Goal: Transaction & Acquisition: Purchase product/service

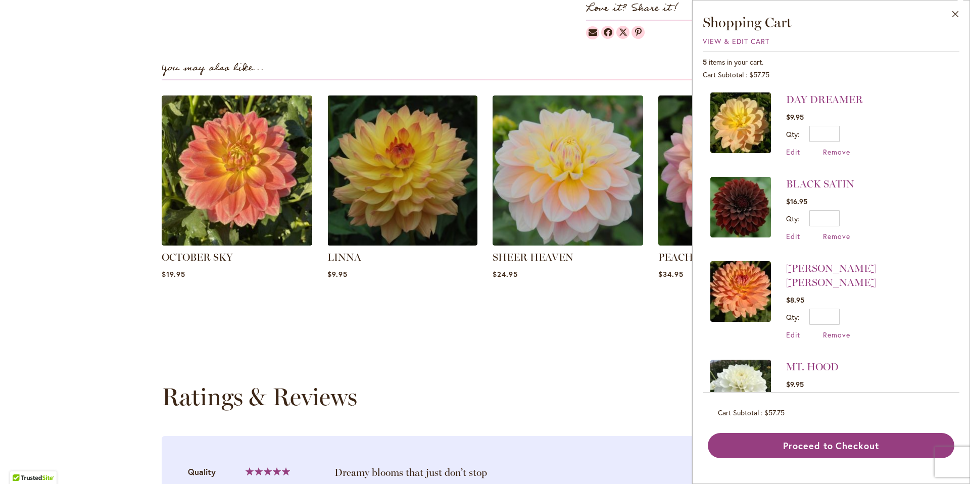
scroll to position [116, 0]
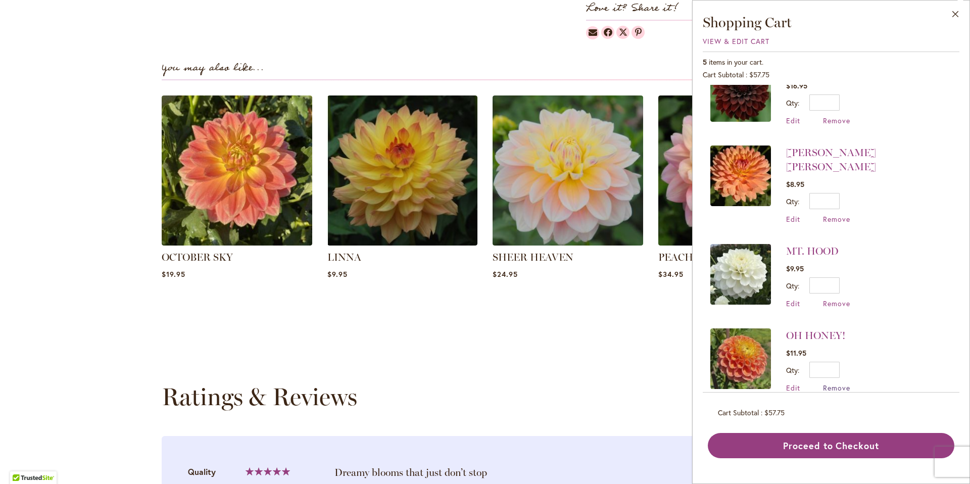
click at [832, 383] on span "Remove" at bounding box center [836, 388] width 27 height 10
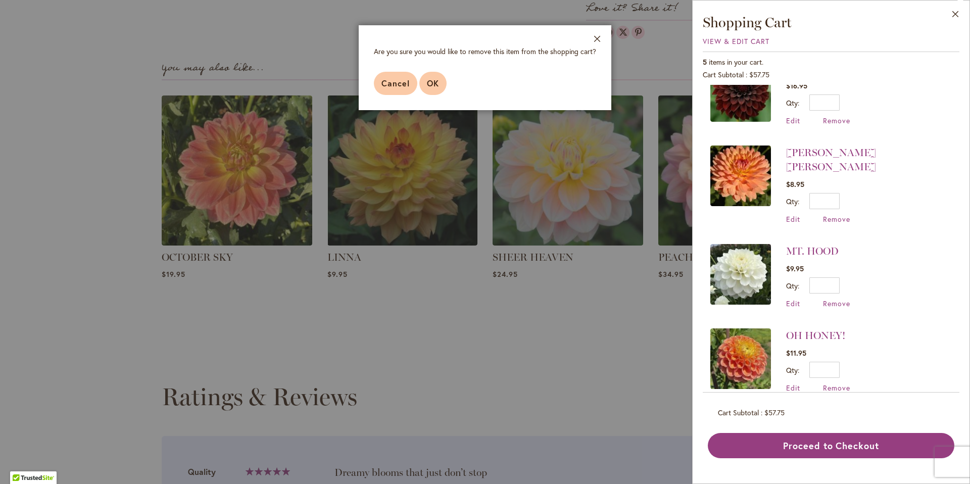
click at [438, 87] on span "OK" at bounding box center [433, 83] width 12 height 11
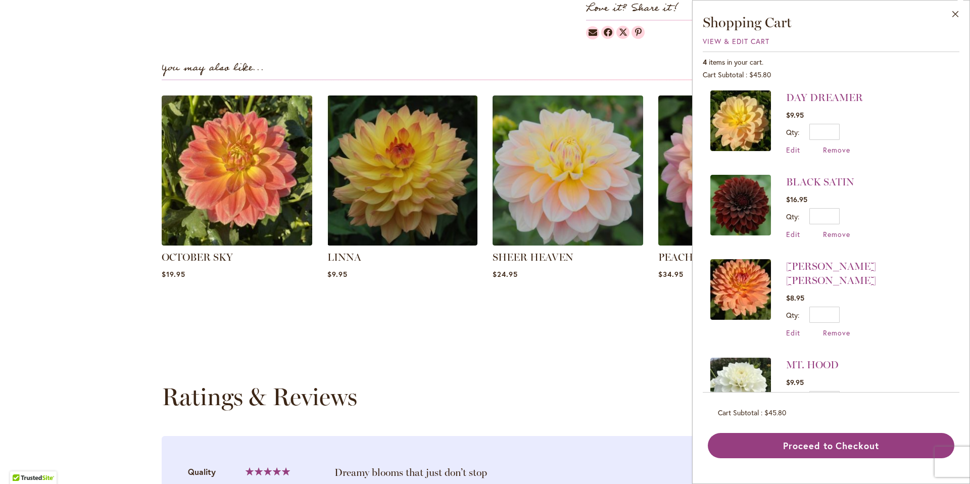
scroll to position [32, 0]
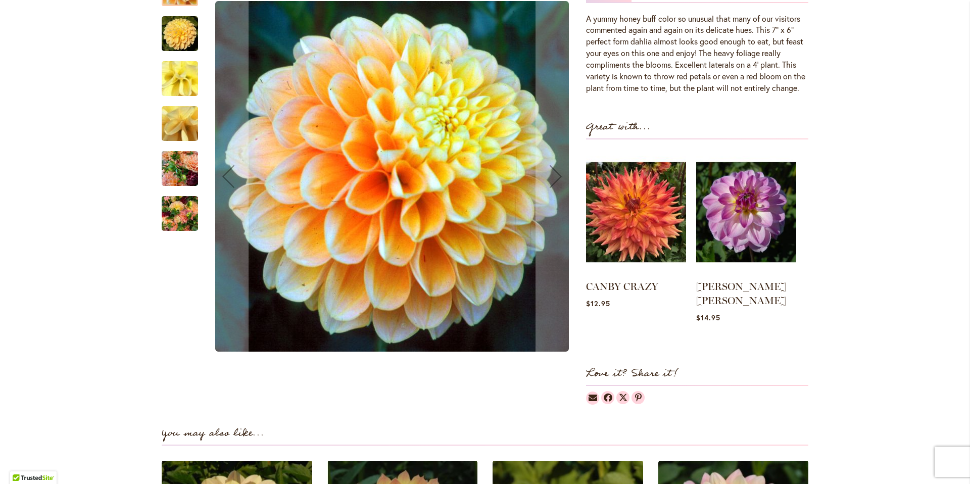
scroll to position [606, 0]
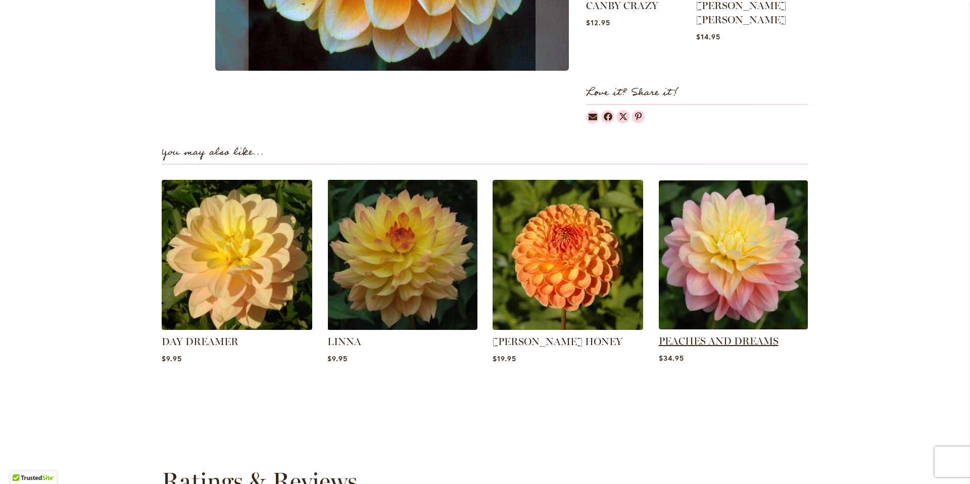
click at [711, 338] on link "PEACHES AND DREAMS" at bounding box center [719, 341] width 120 height 12
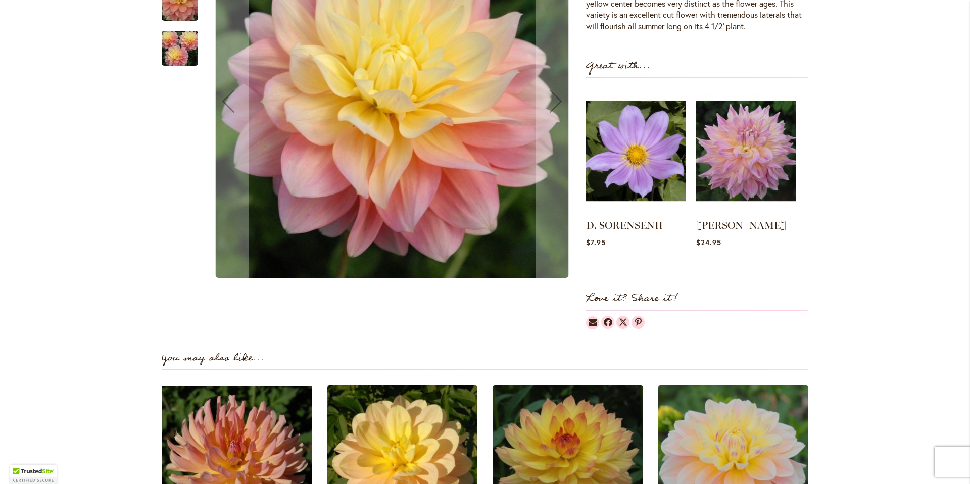
scroll to position [307, 0]
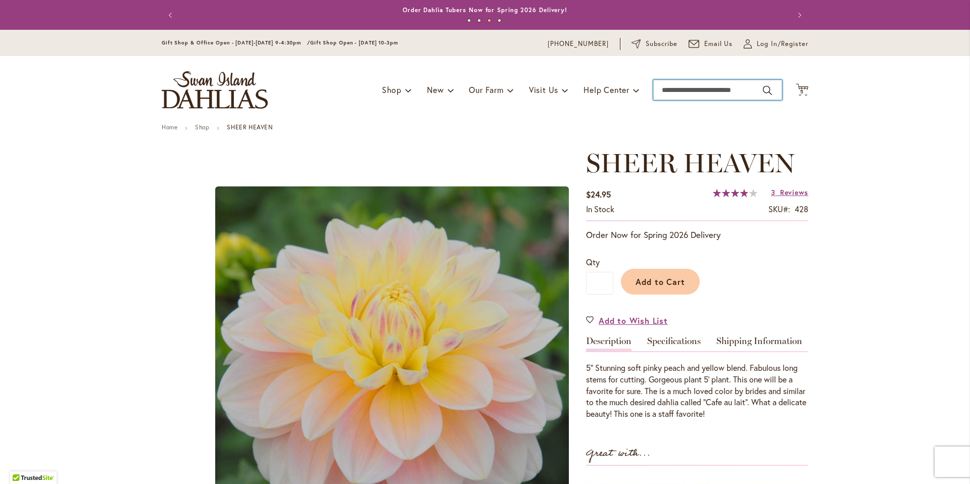
click at [719, 92] on input "Search" at bounding box center [717, 90] width 129 height 20
type input "*****"
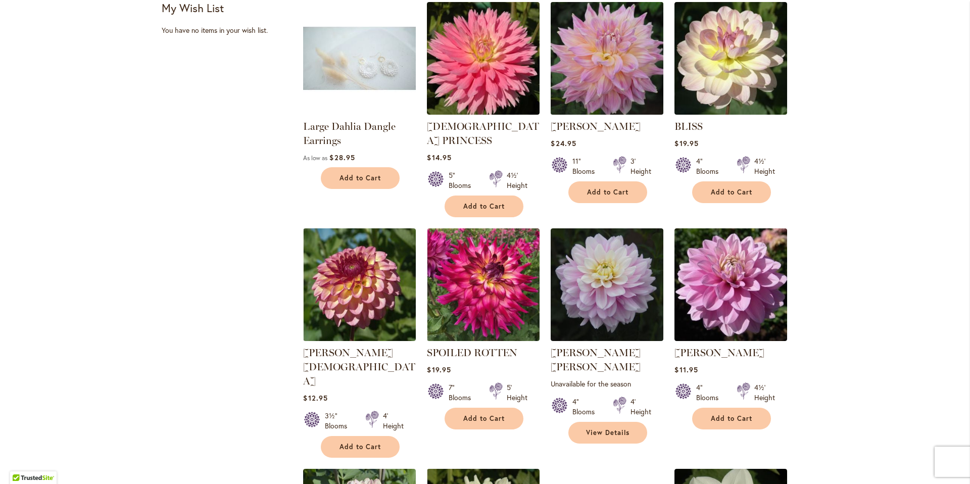
scroll to position [854, 0]
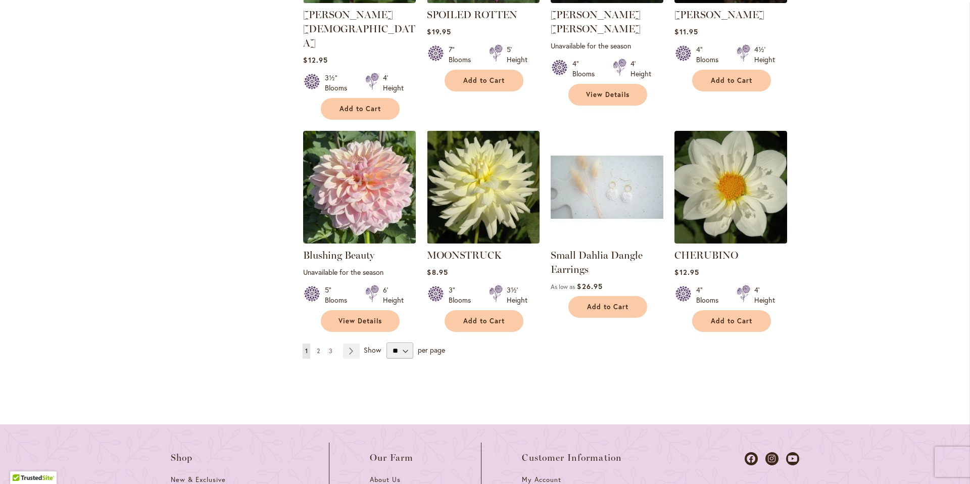
click at [318, 347] on span "2" at bounding box center [318, 351] width 3 height 8
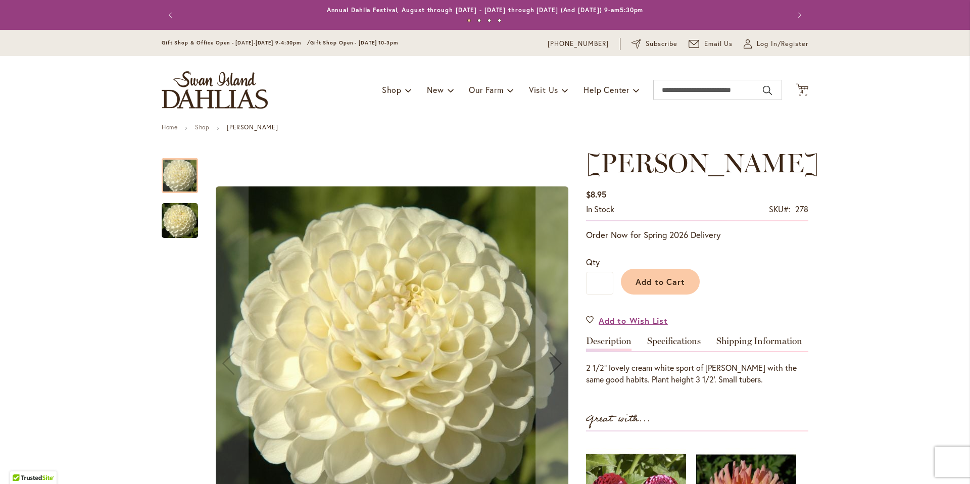
click at [187, 219] on img "WHITE NETTIE" at bounding box center [180, 221] width 36 height 36
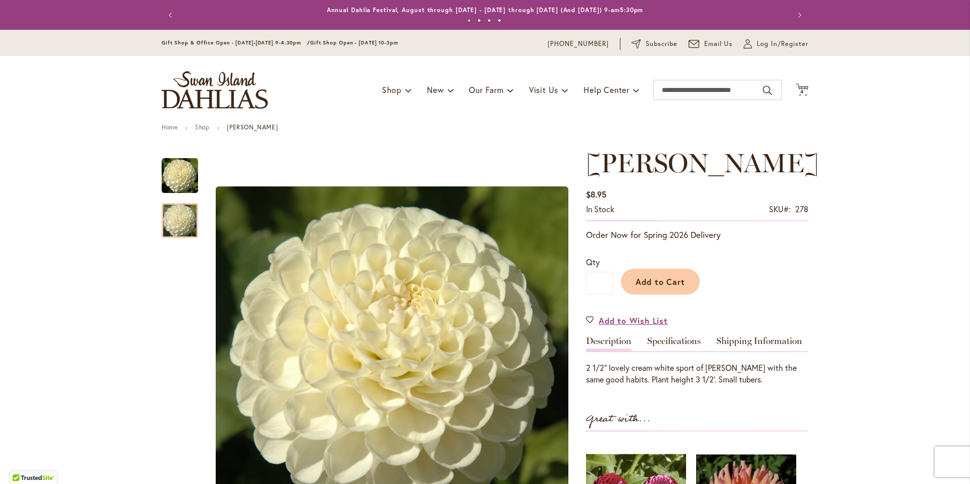
scroll to position [207, 0]
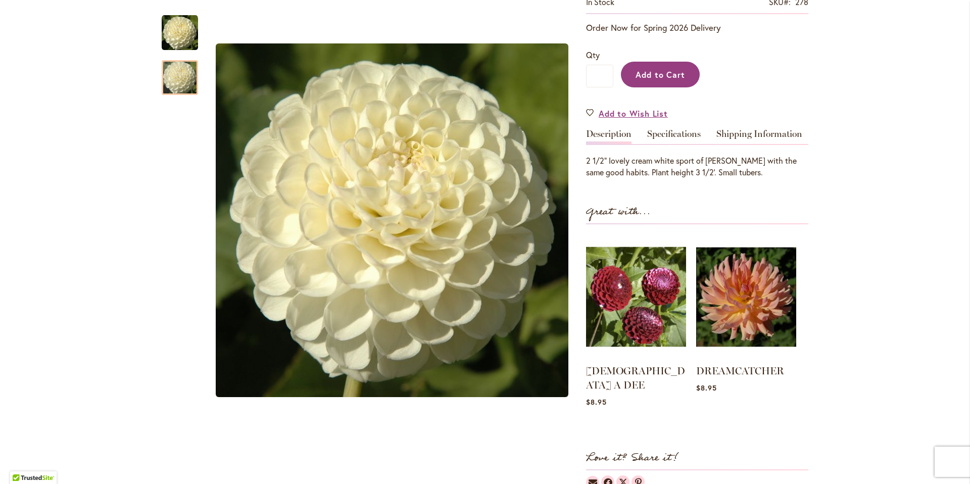
click at [664, 71] on span "Add to Cart" at bounding box center [661, 74] width 50 height 11
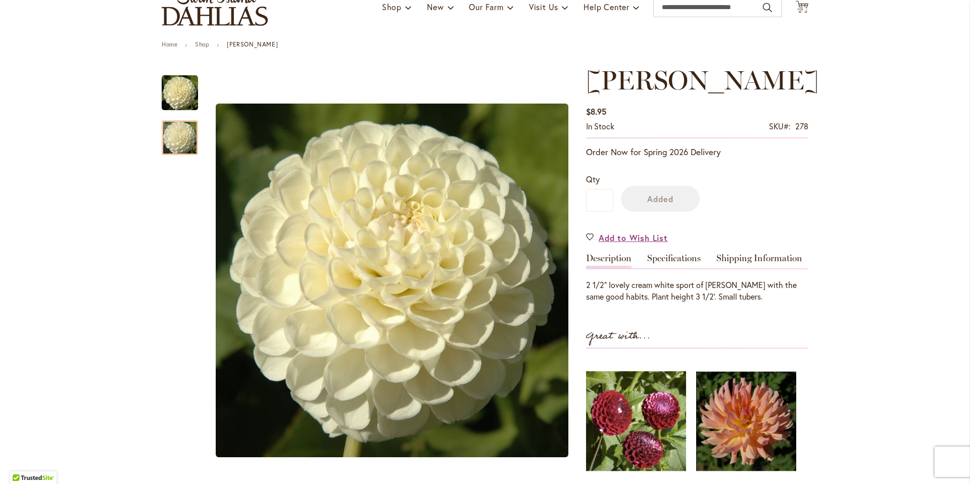
scroll to position [0, 0]
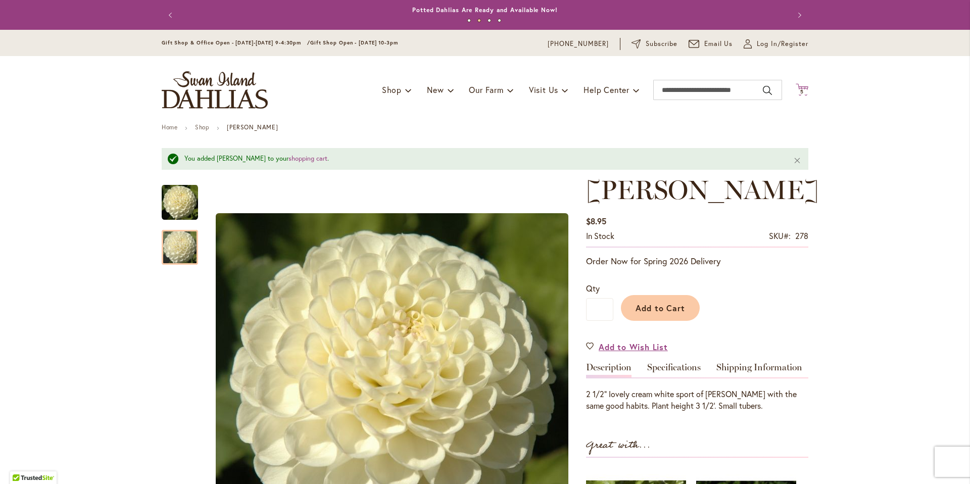
click at [802, 89] on icon at bounding box center [802, 89] width 13 height 12
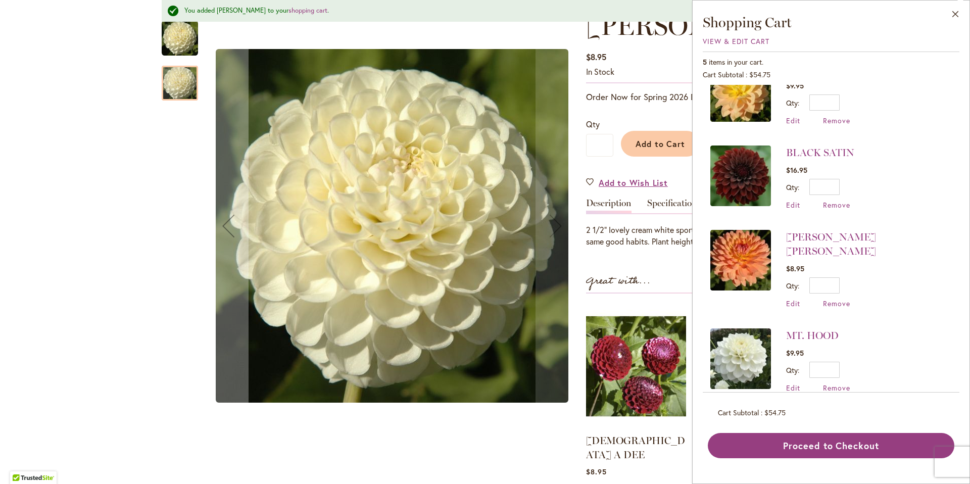
scroll to position [204, 0]
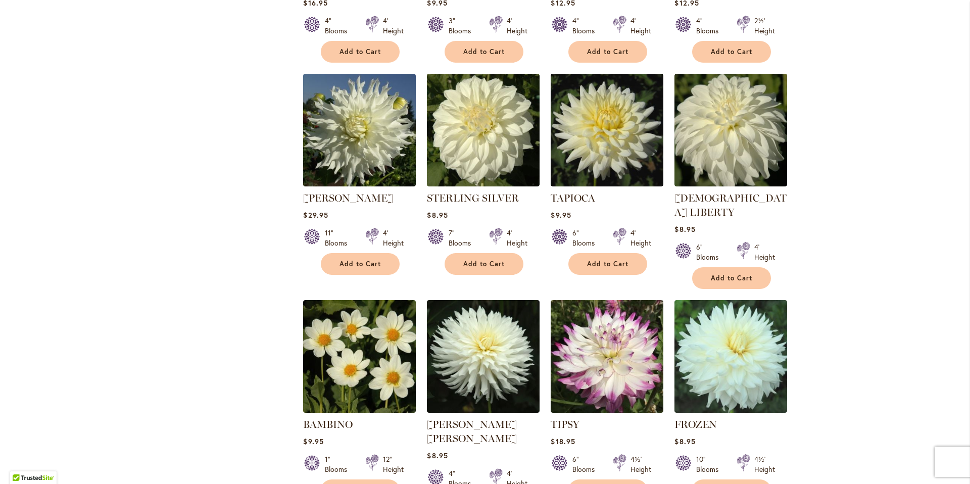
scroll to position [848, 0]
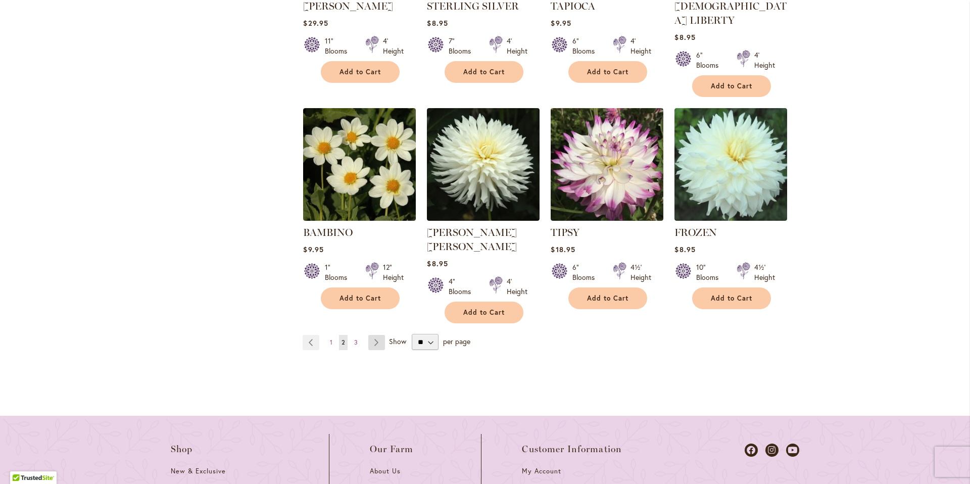
click at [374, 335] on link "Page Next" at bounding box center [376, 342] width 17 height 15
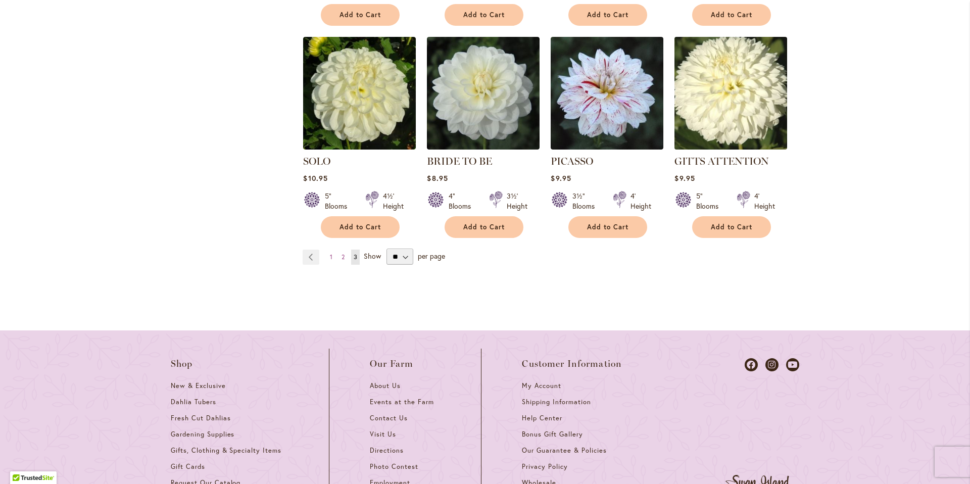
scroll to position [893, 0]
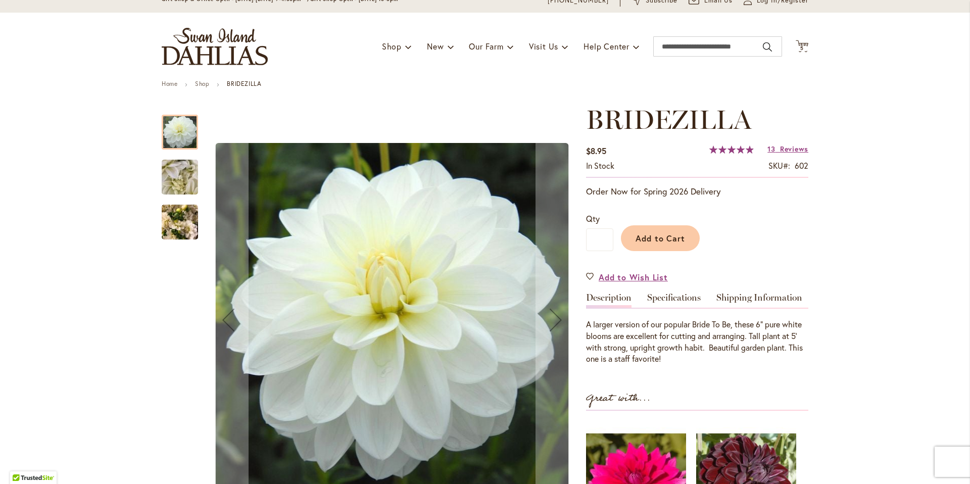
scroll to position [55, 0]
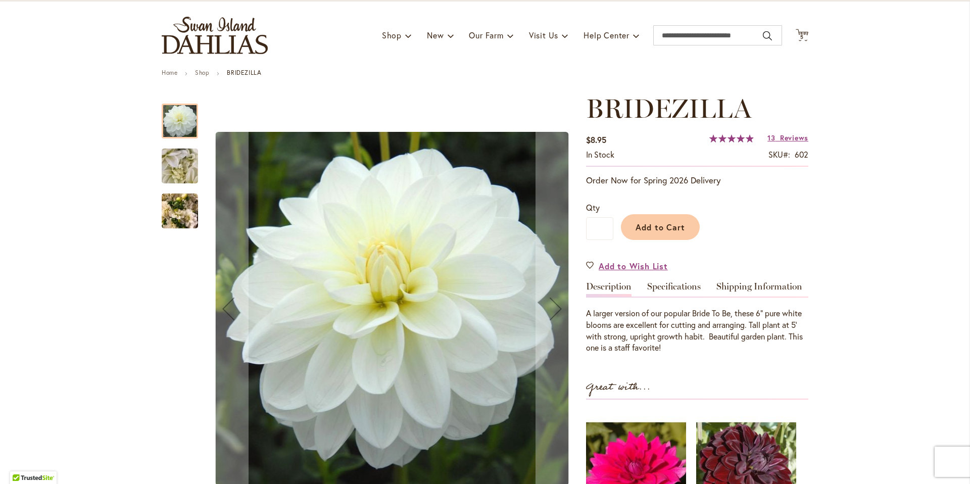
click at [195, 155] on img "BRIDEZILLA" at bounding box center [180, 166] width 73 height 55
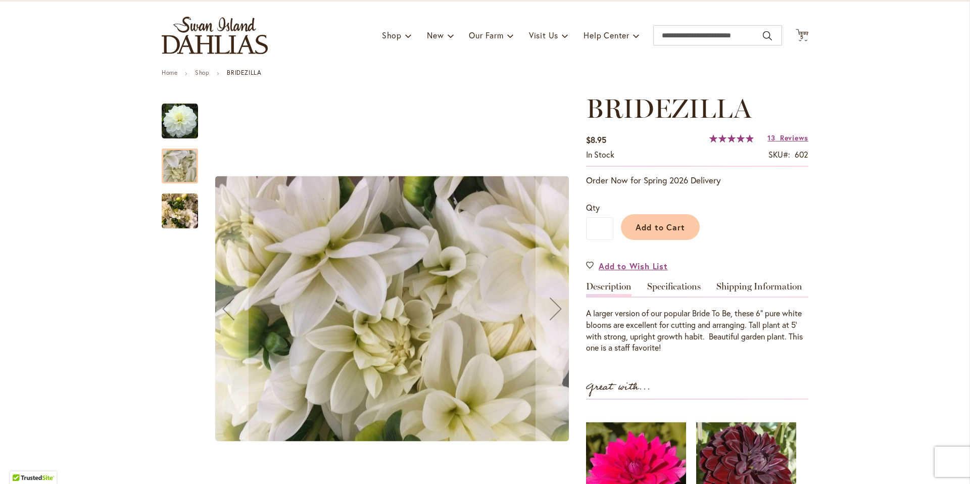
click at [179, 214] on img "BRIDEZILLA" at bounding box center [180, 211] width 36 height 49
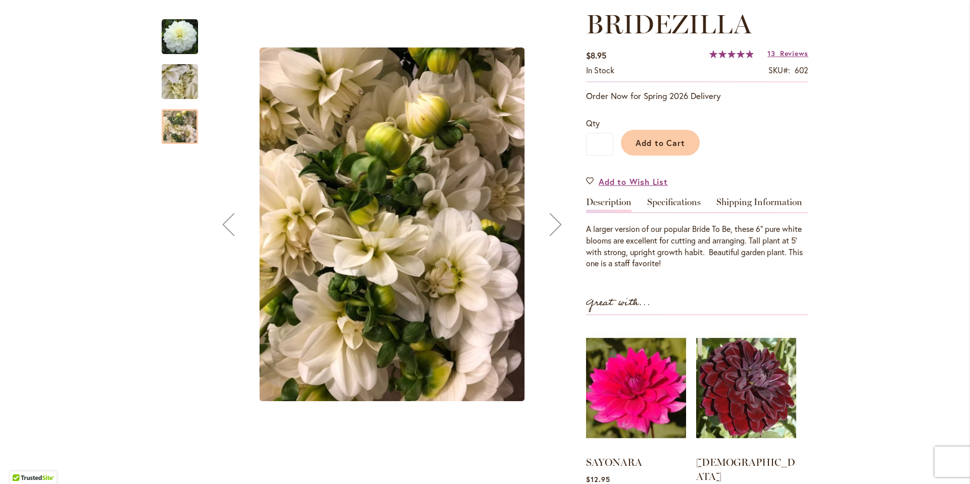
scroll to position [139, 0]
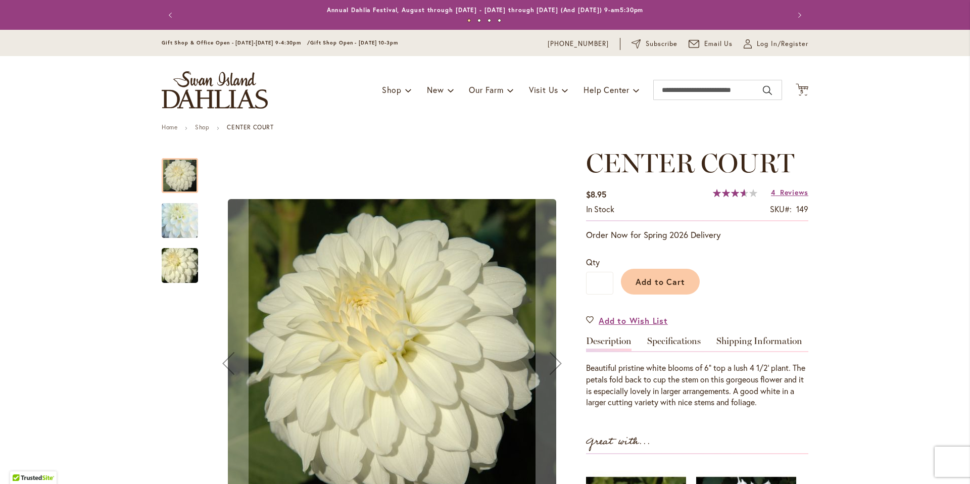
click at [169, 220] on img "CENTER COURT" at bounding box center [180, 221] width 73 height 70
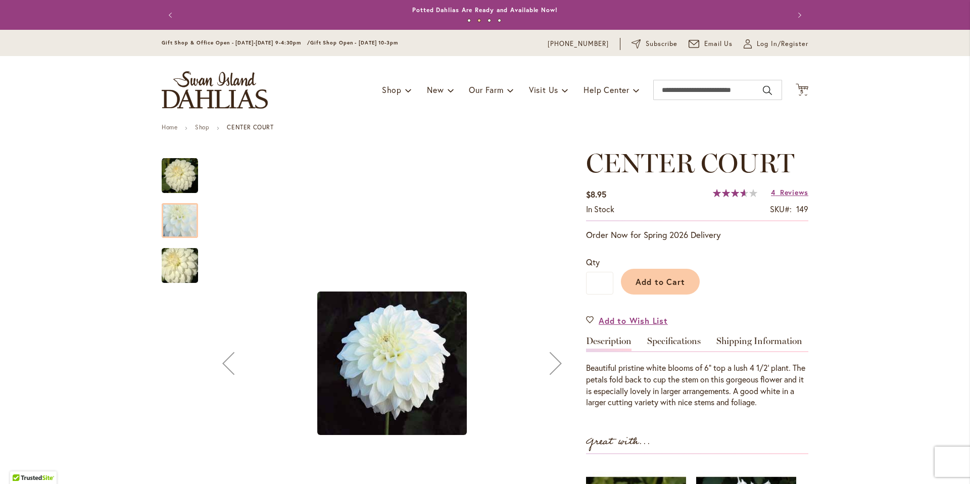
click at [192, 262] on img "CENTER COURT" at bounding box center [180, 266] width 73 height 49
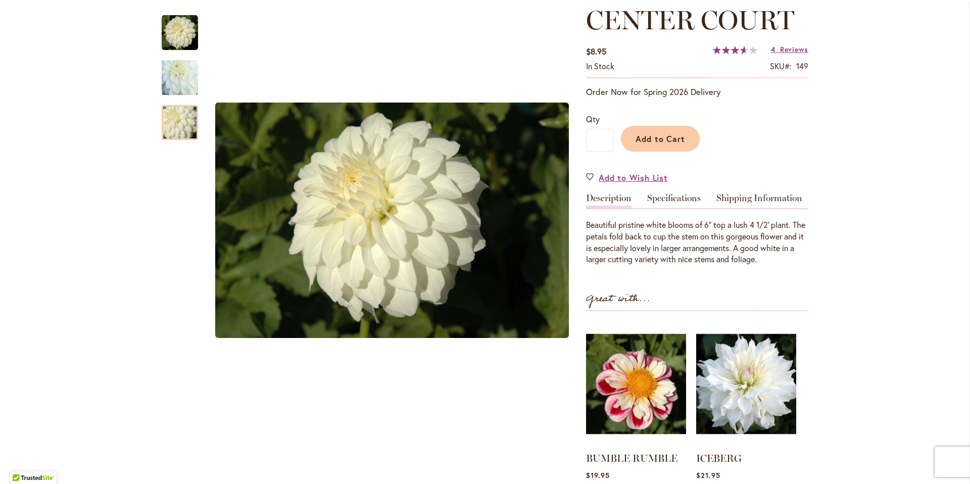
scroll to position [139, 0]
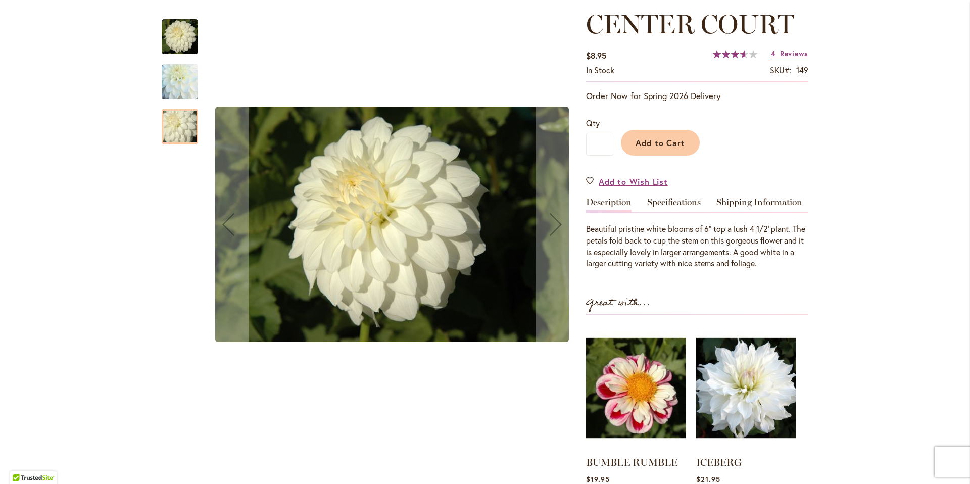
click at [173, 81] on img "CENTER COURT" at bounding box center [180, 82] width 73 height 70
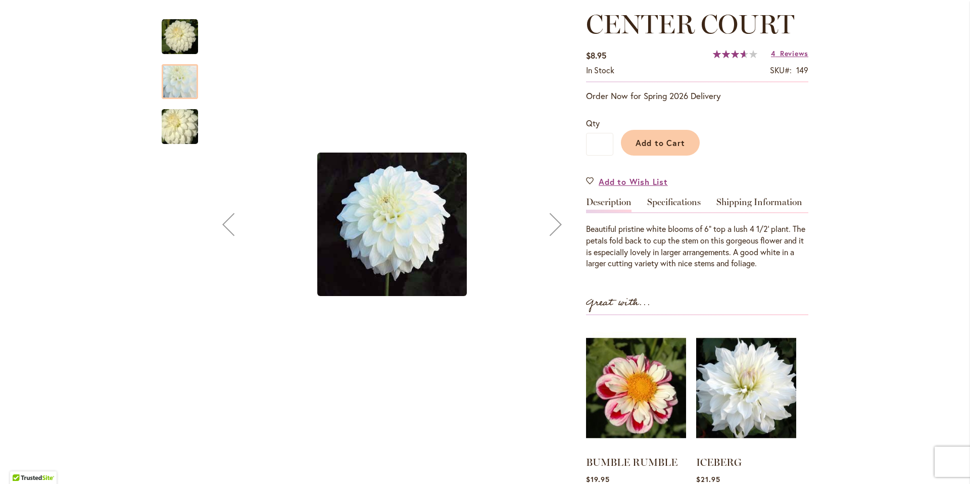
click at [179, 34] on img "CENTER COURT" at bounding box center [180, 37] width 36 height 36
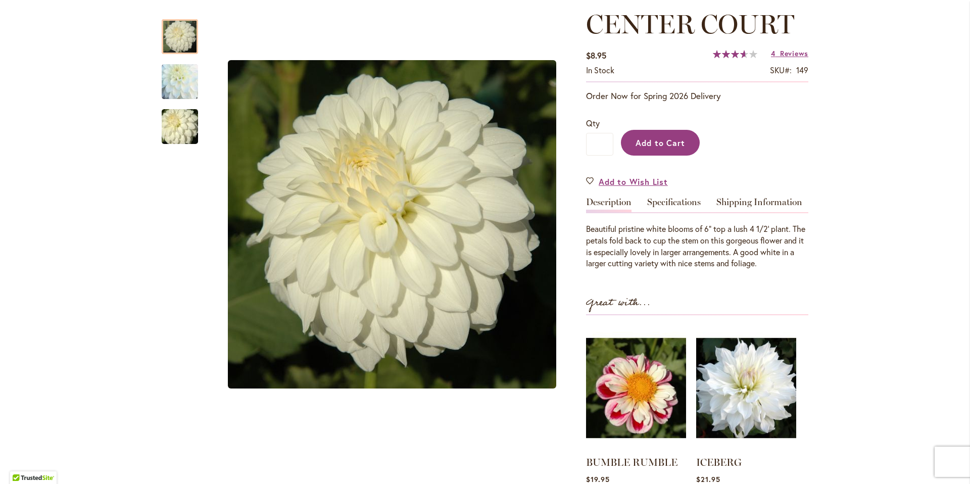
click at [658, 140] on span "Add to Cart" at bounding box center [661, 142] width 50 height 11
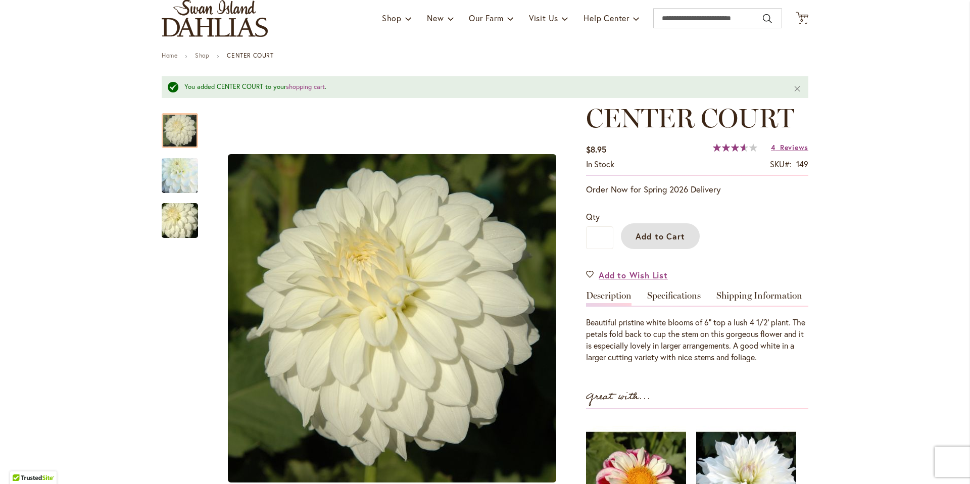
scroll to position [0, 0]
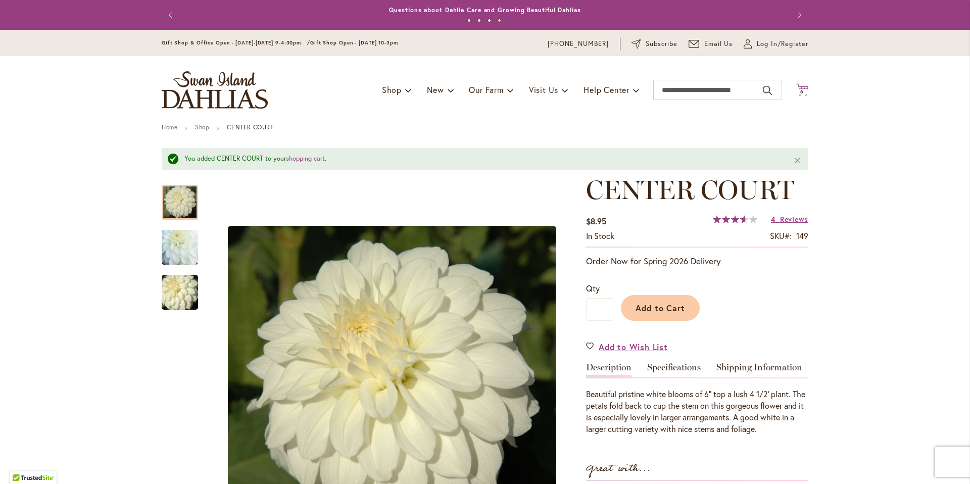
click at [808, 86] on icon at bounding box center [802, 89] width 13 height 12
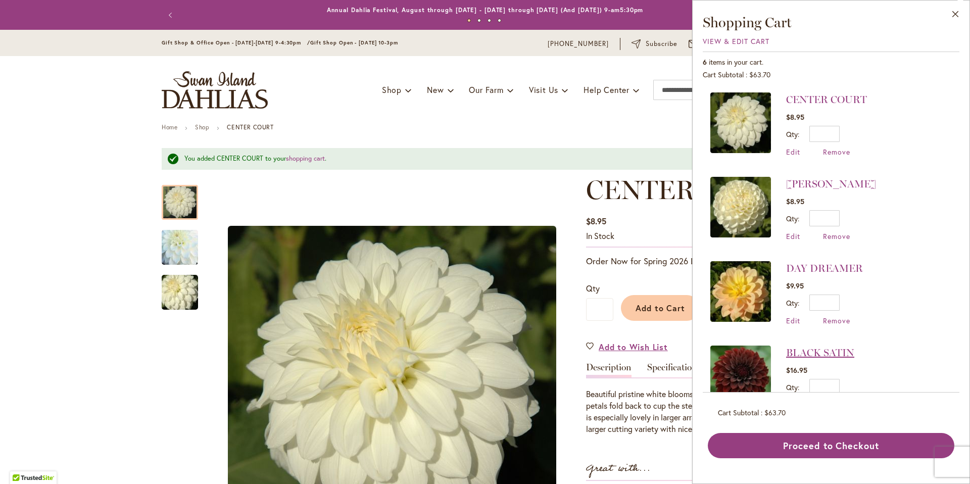
scroll to position [200, 0]
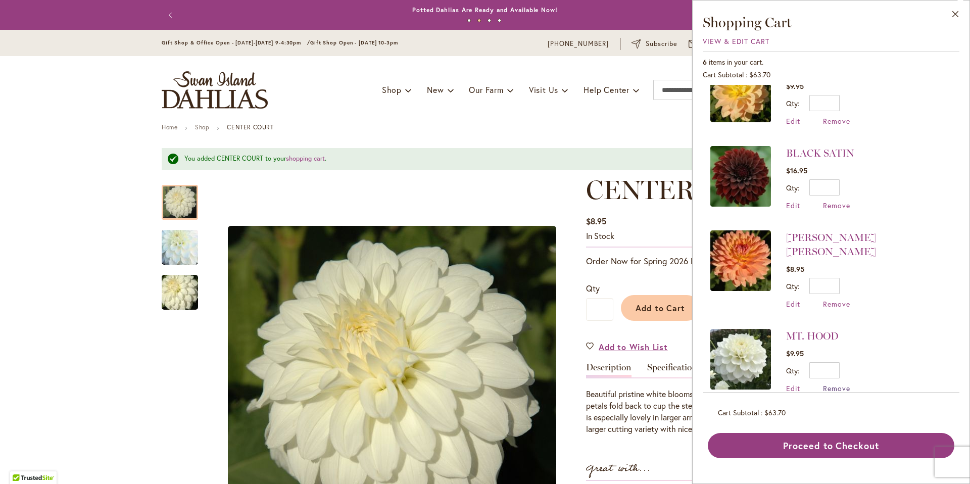
click at [843, 384] on span "Remove" at bounding box center [836, 389] width 27 height 10
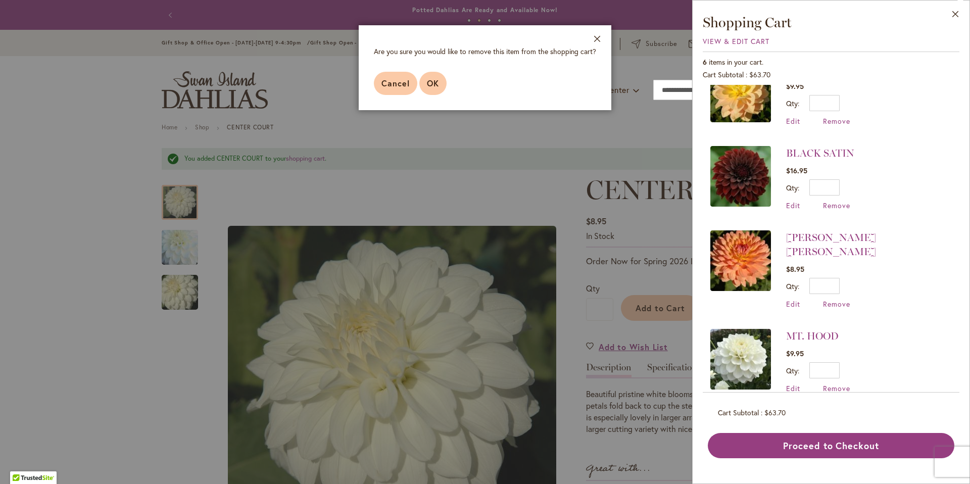
click at [431, 83] on span "OK" at bounding box center [433, 83] width 12 height 11
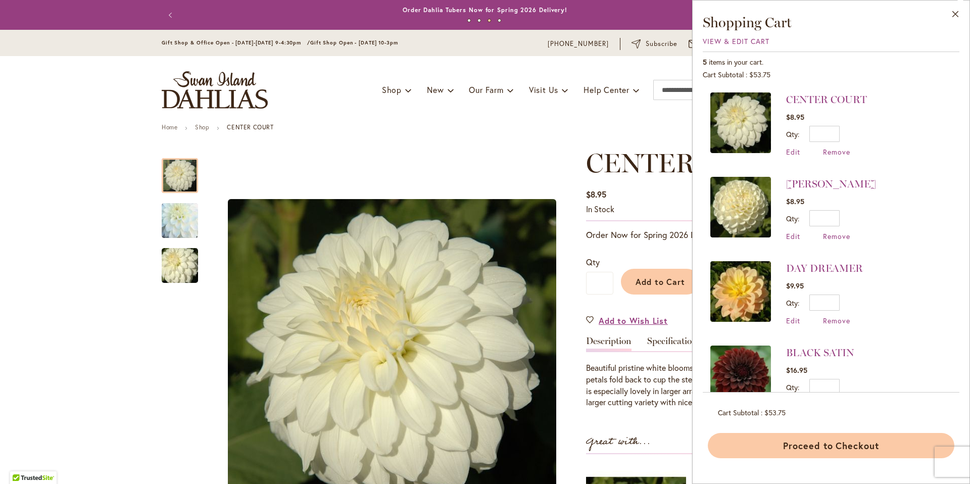
click at [885, 444] on button "Proceed to Checkout" at bounding box center [831, 445] width 247 height 25
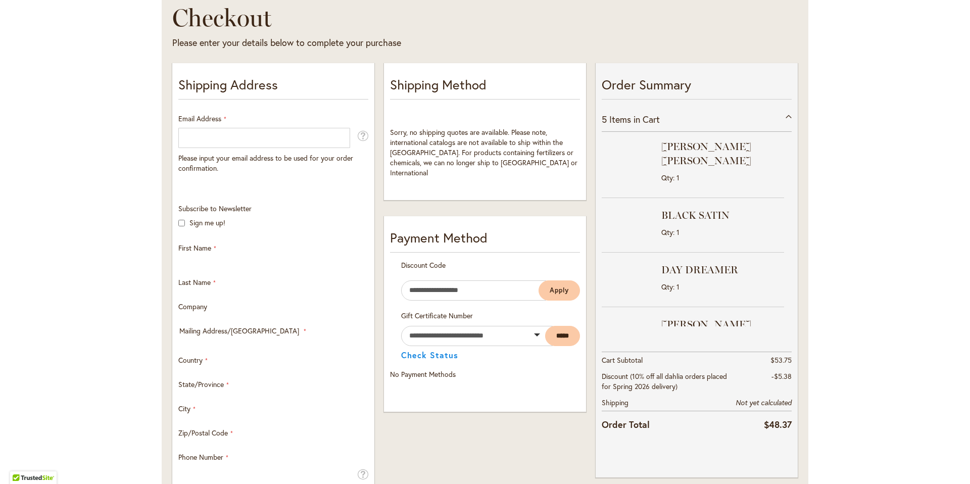
select select "**"
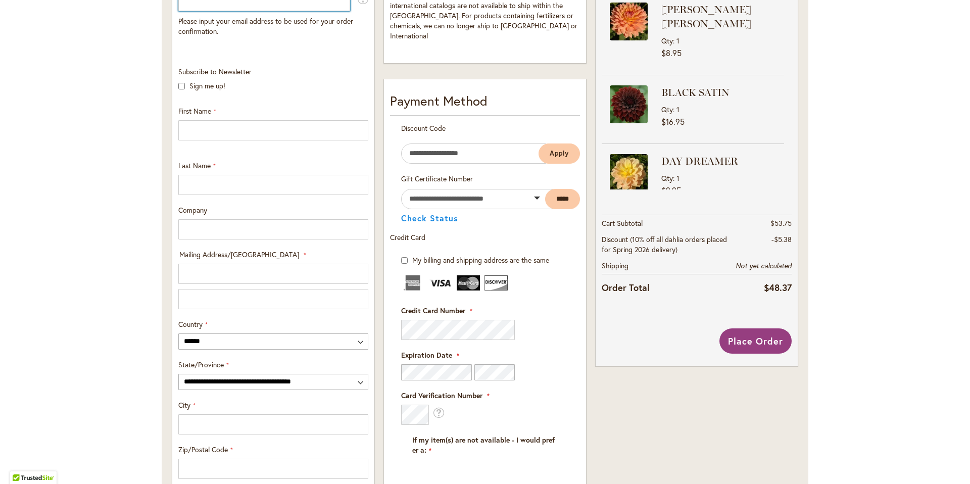
scroll to position [347, 0]
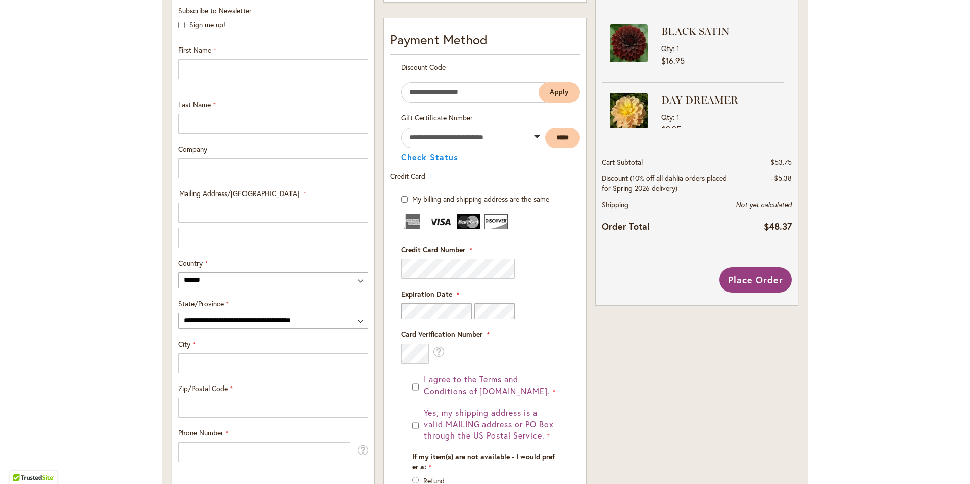
click at [0, 484] on div at bounding box center [0, 484] width 0 height 0
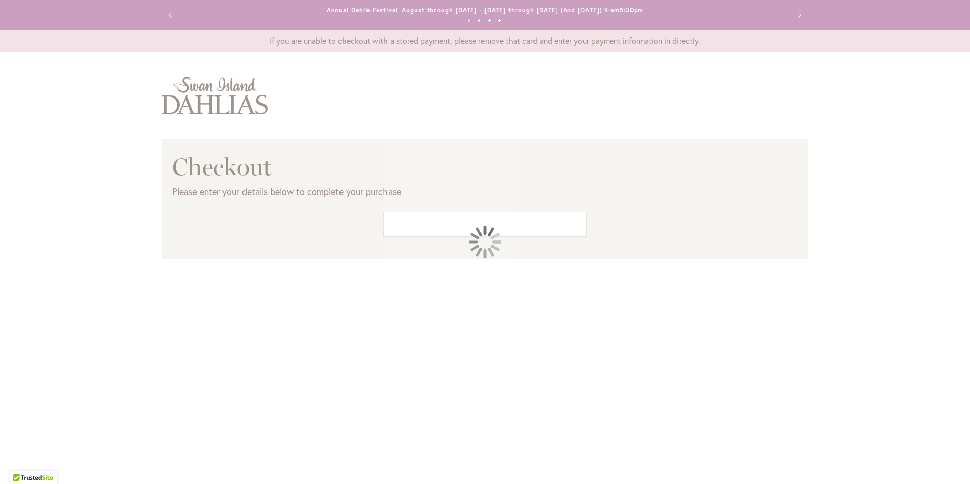
select select "**"
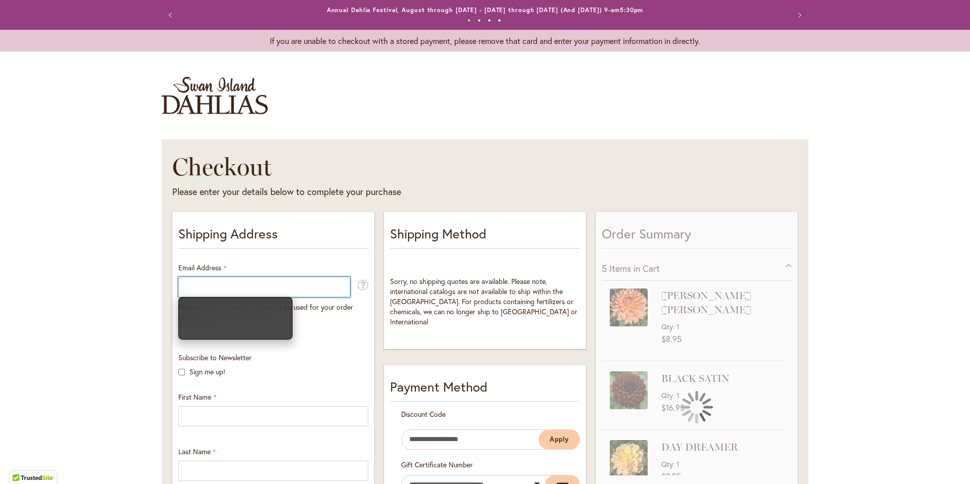
click at [0, 484] on div at bounding box center [0, 484] width 0 height 0
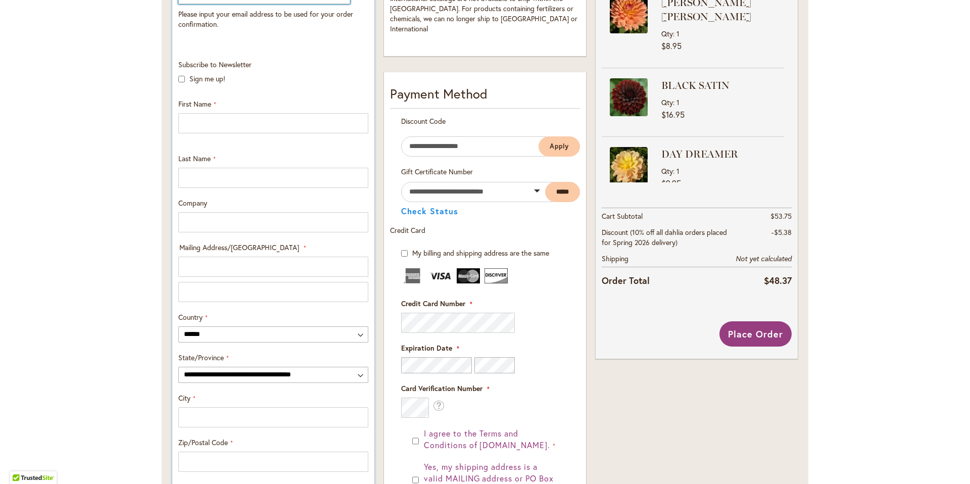
scroll to position [324, 0]
